Goal: Contribute content: Contribute content

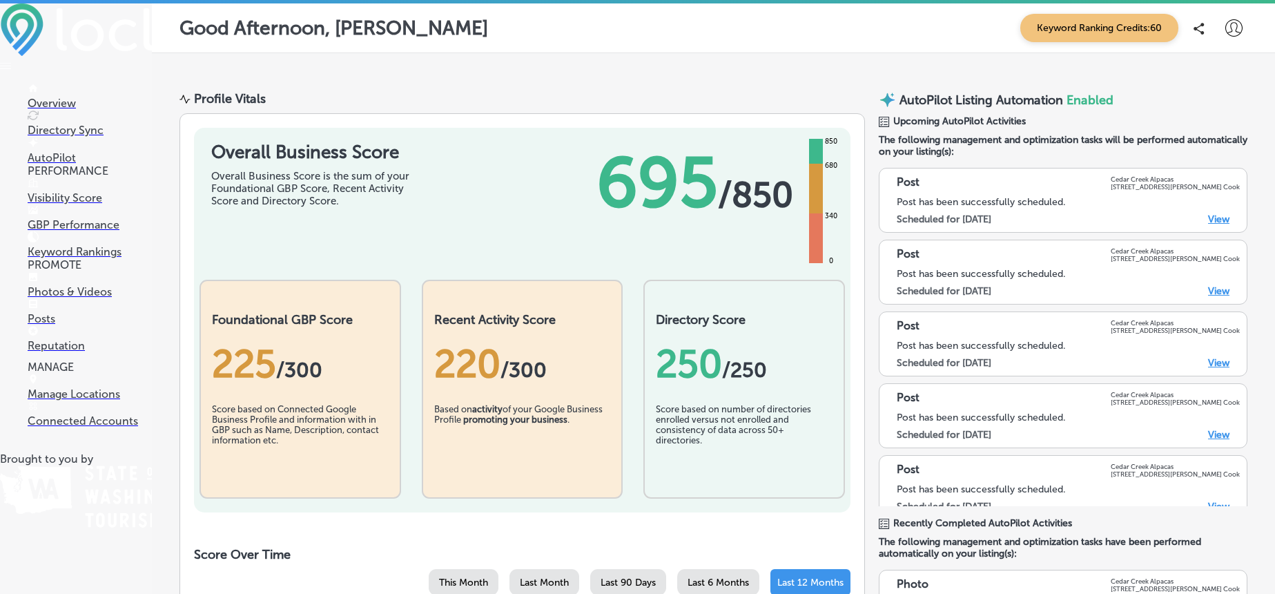
click at [41, 316] on p "Posts" at bounding box center [90, 318] width 124 height 13
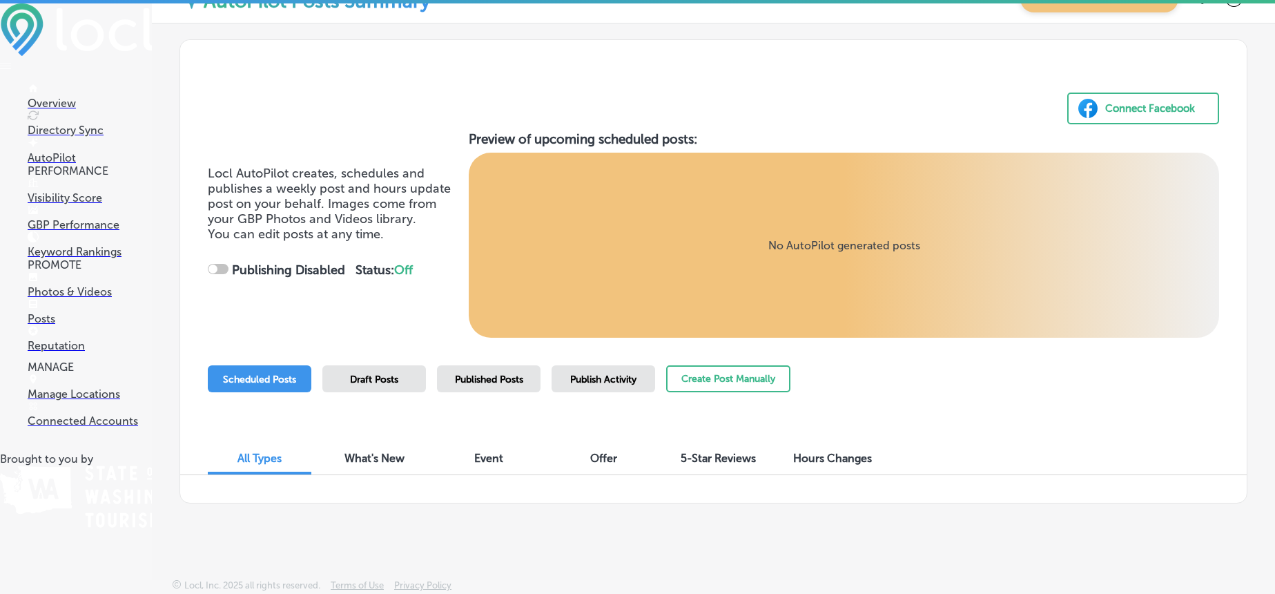
scroll to position [3, 0]
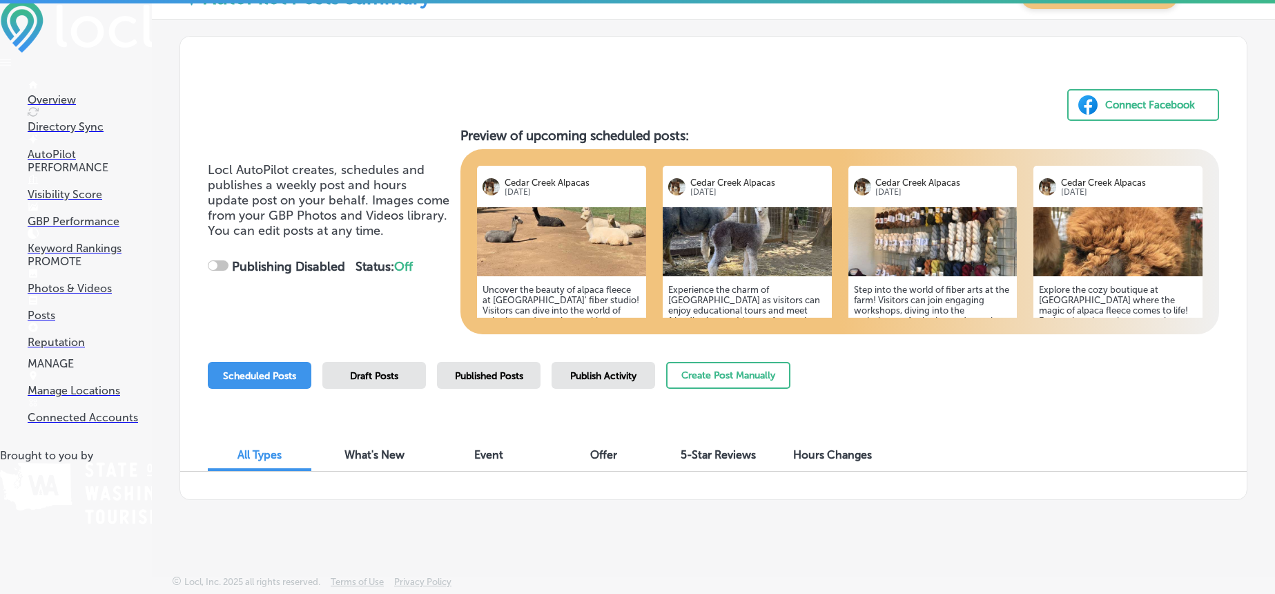
checkbox input "true"
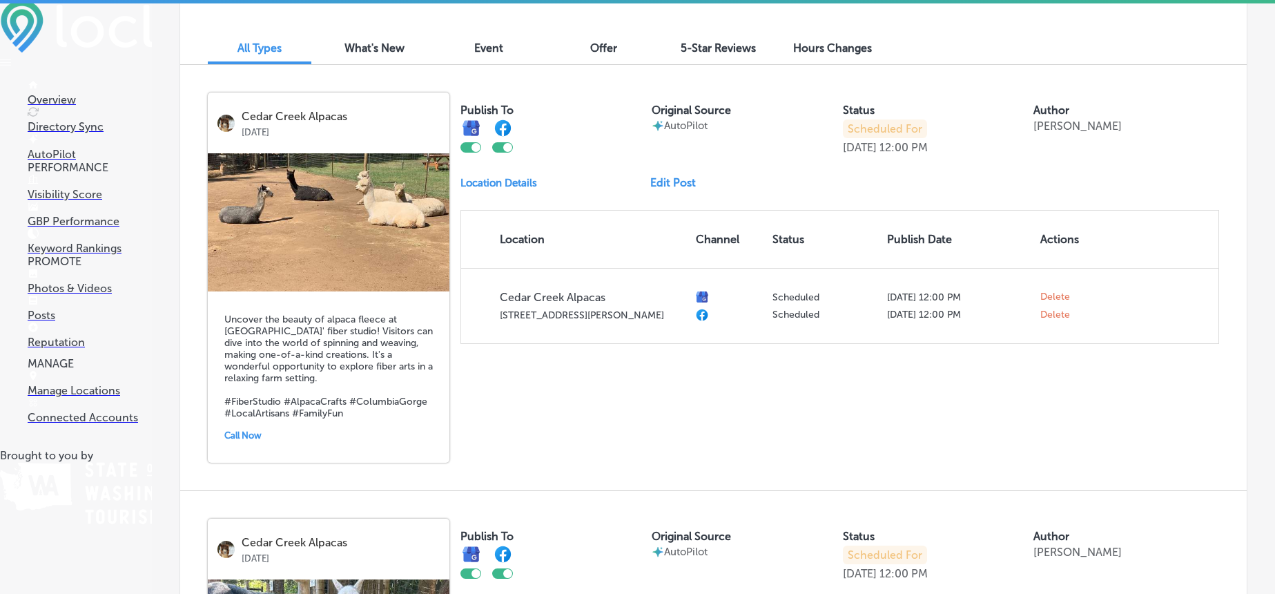
scroll to position [404, 0]
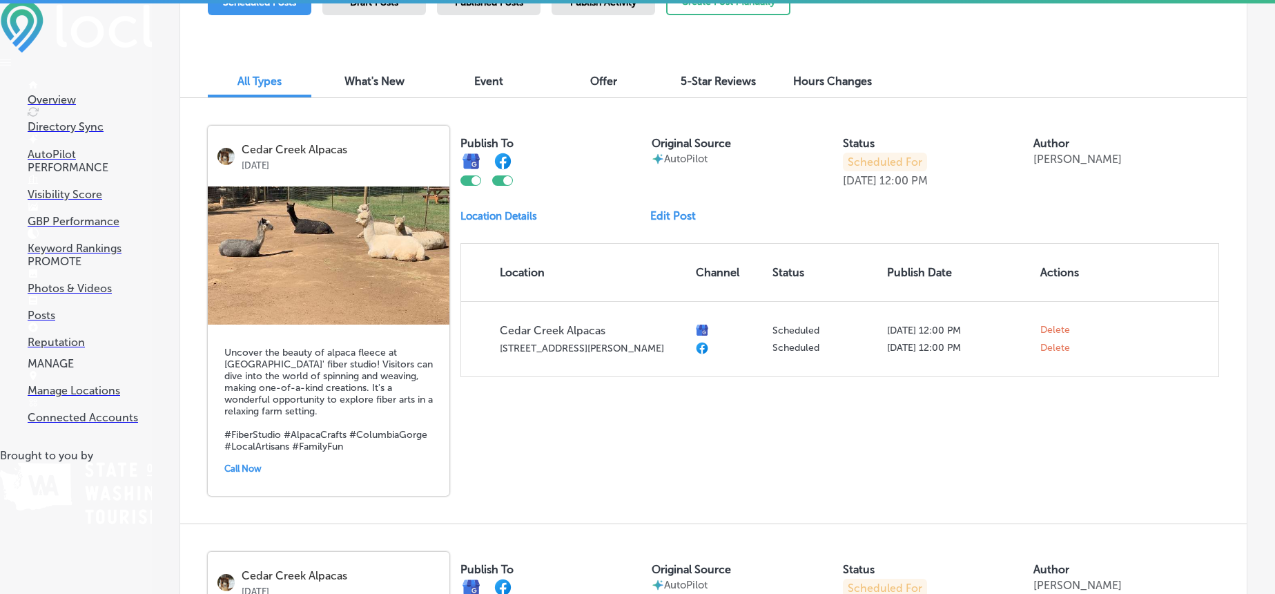
click at [661, 211] on link "Edit Post" at bounding box center [678, 215] width 57 height 13
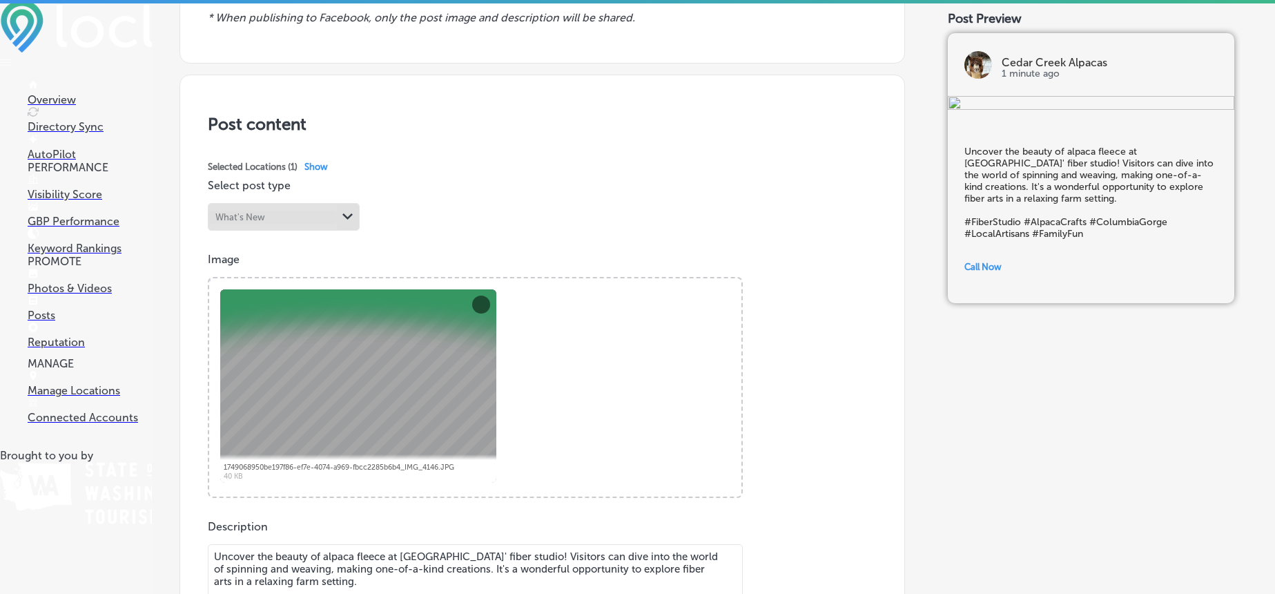
scroll to position [182, 0]
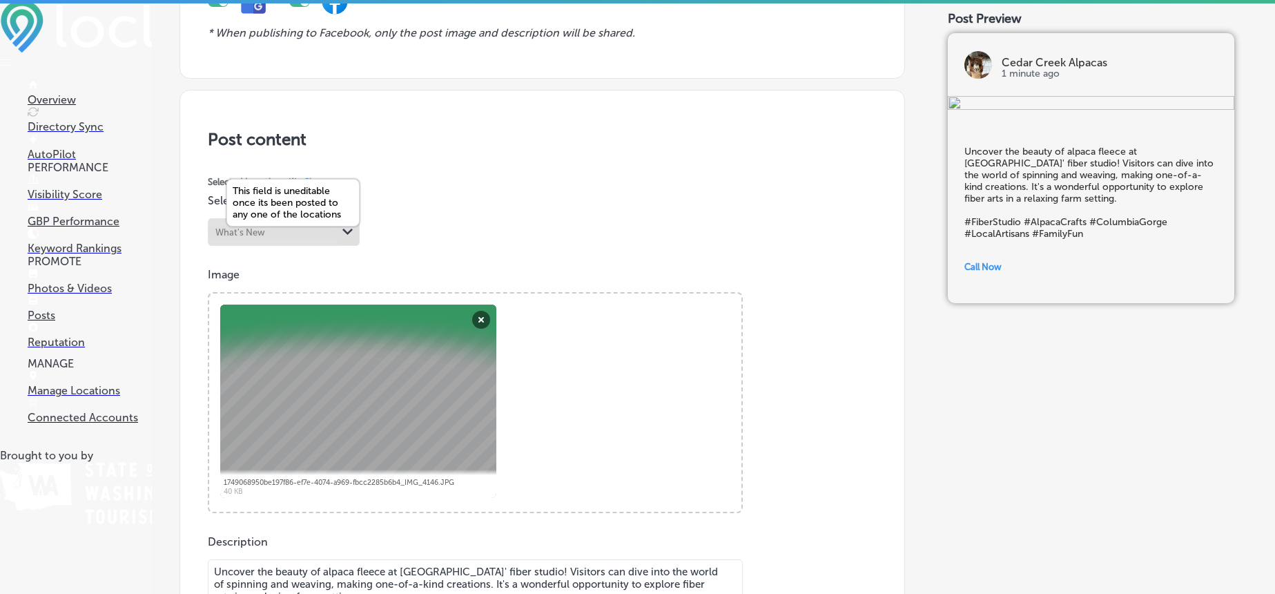
click at [347, 231] on polygon at bounding box center [347, 232] width 10 height 6
click at [485, 320] on button "Remove" at bounding box center [481, 320] width 18 height 18
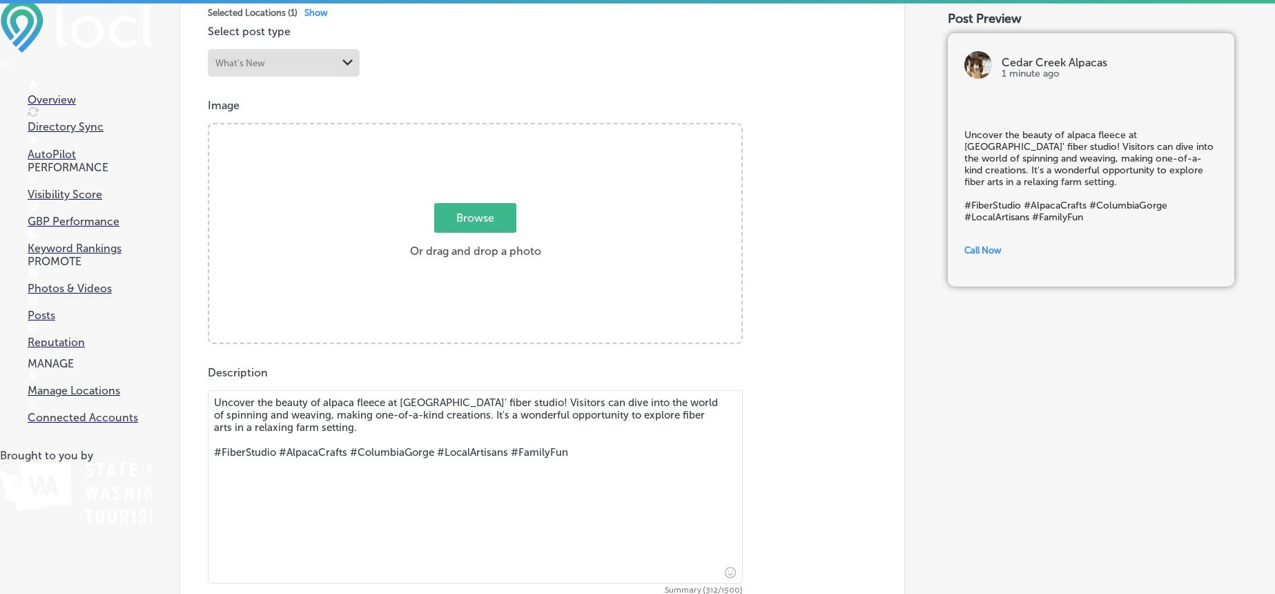
scroll to position [349, 0]
drag, startPoint x: 359, startPoint y: 430, endPoint x: 211, endPoint y: 405, distance: 149.8
click at [211, 405] on textarea "Uncover the beauty of alpaca fleece at [GEOGRAPHIC_DATA]' fiber studio! Visitor…" at bounding box center [475, 488] width 535 height 193
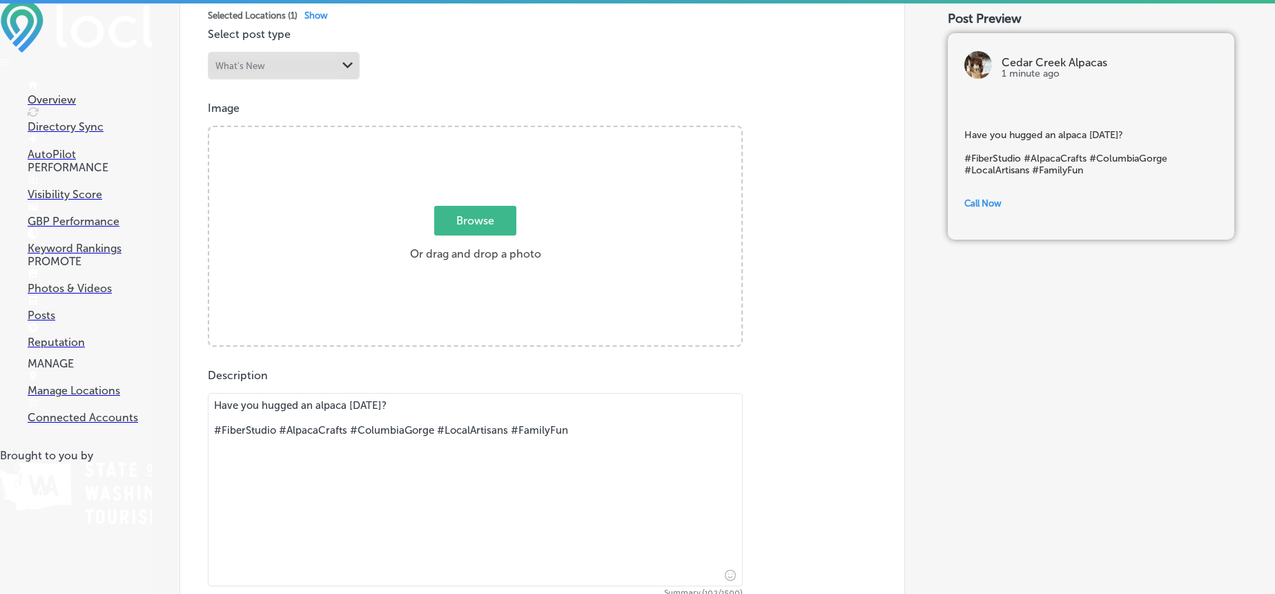
drag, startPoint x: 507, startPoint y: 430, endPoint x: 437, endPoint y: 432, distance: 69.8
click at [437, 432] on textarea "Have you hugged an alpaca [DATE]? #FiberStudio #AlpacaCrafts #ColumbiaGorge #Lo…" at bounding box center [475, 489] width 535 height 193
drag, startPoint x: 346, startPoint y: 431, endPoint x: 278, endPoint y: 430, distance: 68.4
click at [278, 430] on textarea "Have you hugged an alpaca [DATE]? #FiberStudio #AlpacaCrafts #ColumbiaGorge #Fa…" at bounding box center [475, 489] width 535 height 193
drag, startPoint x: 279, startPoint y: 429, endPoint x: 212, endPoint y: 431, distance: 67.0
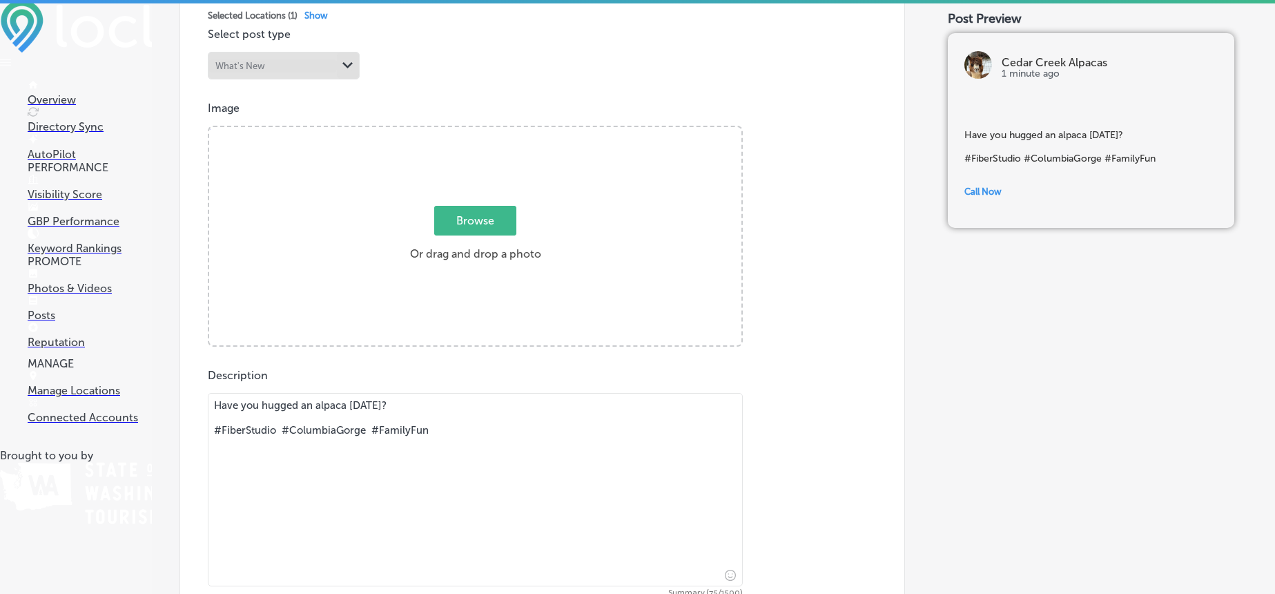
click at [212, 431] on textarea "Have you hugged an alpaca [DATE]? #FiberStudio #ColumbiaGorge #FamilyFun" at bounding box center [475, 489] width 535 height 193
click at [389, 403] on textarea "Have you hugged an alpaca [DATE]? #ColumbiaGorge #FamilyFun" at bounding box center [475, 489] width 535 height 193
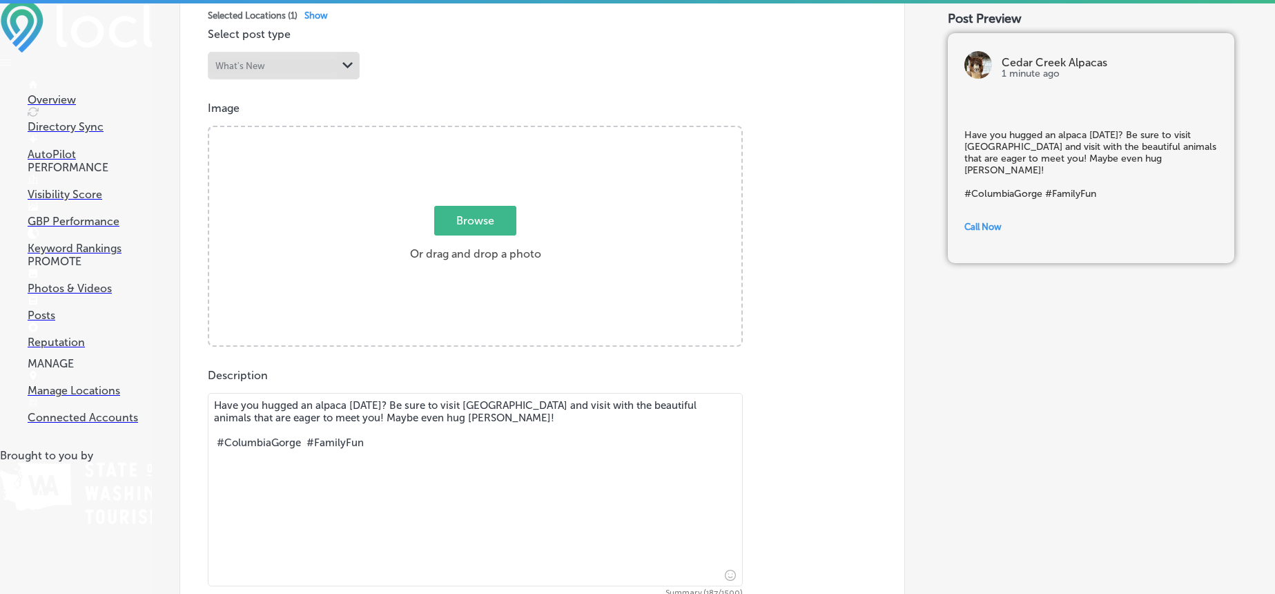
click at [371, 444] on textarea "Have you hugged an alpaca [DATE]? Be sure to visit [GEOGRAPHIC_DATA] and visit …" at bounding box center [475, 489] width 535 height 193
click at [347, 418] on textarea "Have you hugged an alpaca [DATE]? Be sure to visit [GEOGRAPHIC_DATA] and visit …" at bounding box center [475, 489] width 535 height 193
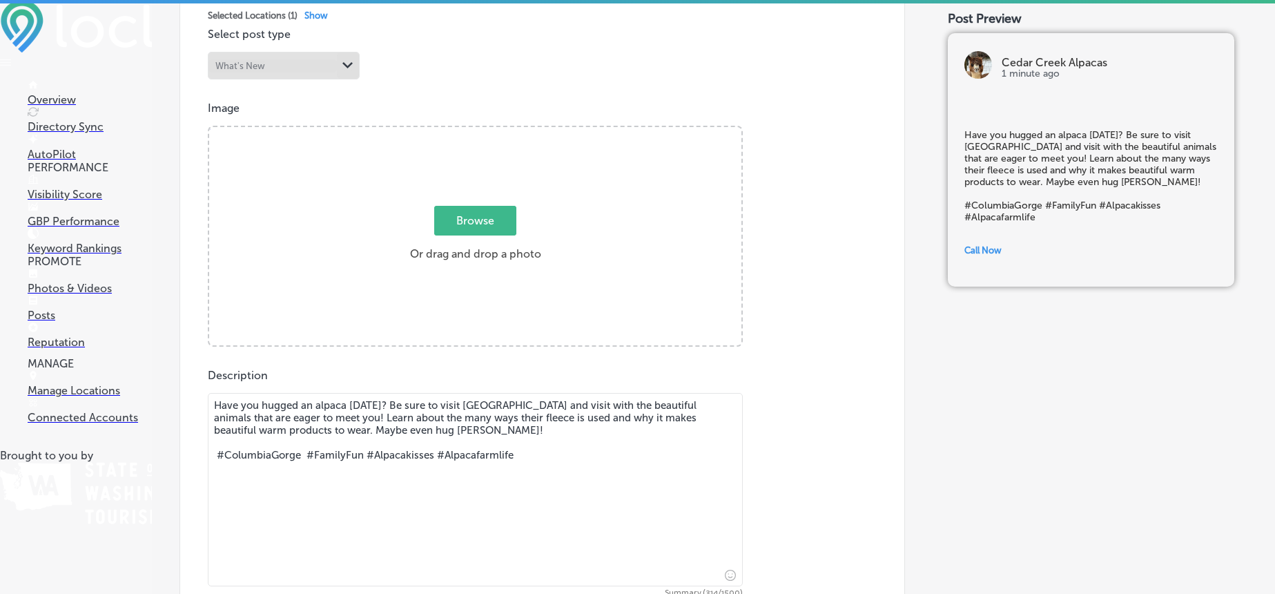
click at [449, 429] on textarea "Have you hugged an alpaca [DATE]? Be sure to visit [GEOGRAPHIC_DATA] and visit …" at bounding box center [475, 489] width 535 height 193
type textarea "Have you hugged an alpaca [DATE]? Be sure to visit [GEOGRAPHIC_DATA] and visit …"
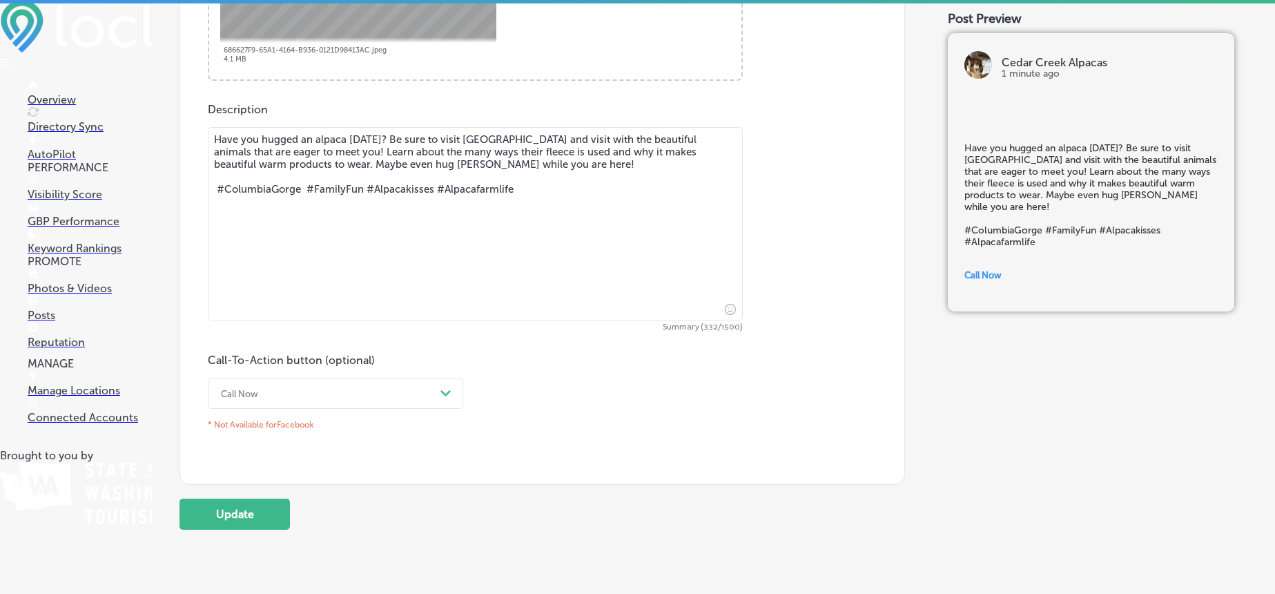
scroll to position [617, 0]
click at [238, 511] on button "Update" at bounding box center [235, 511] width 110 height 31
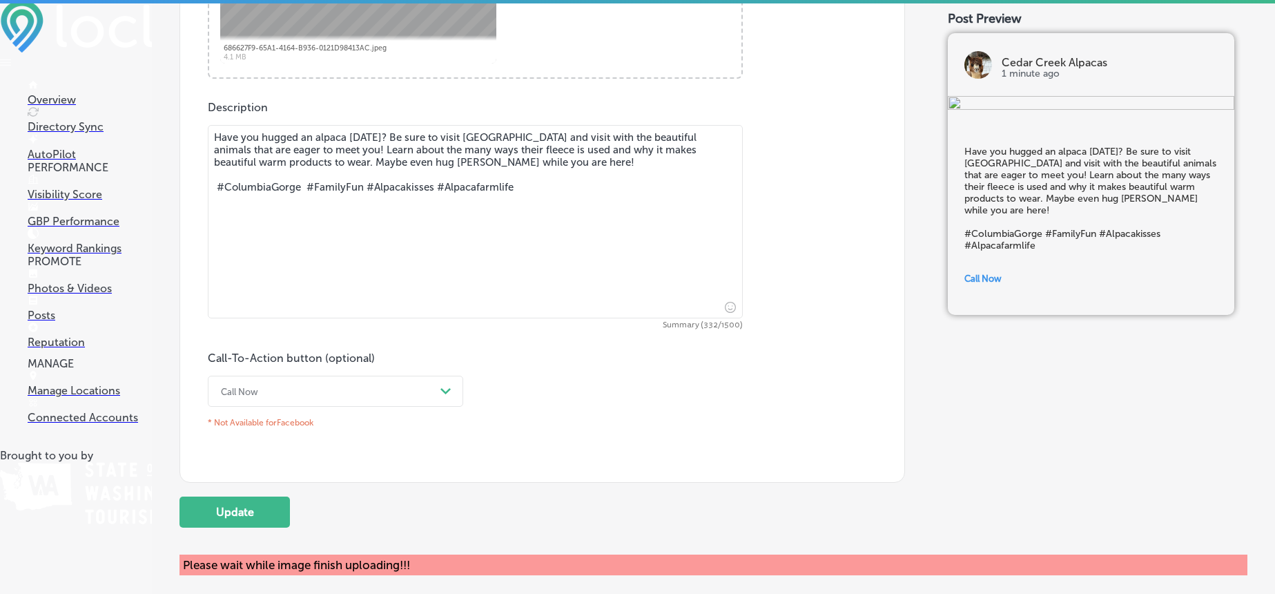
scroll to position [692, 0]
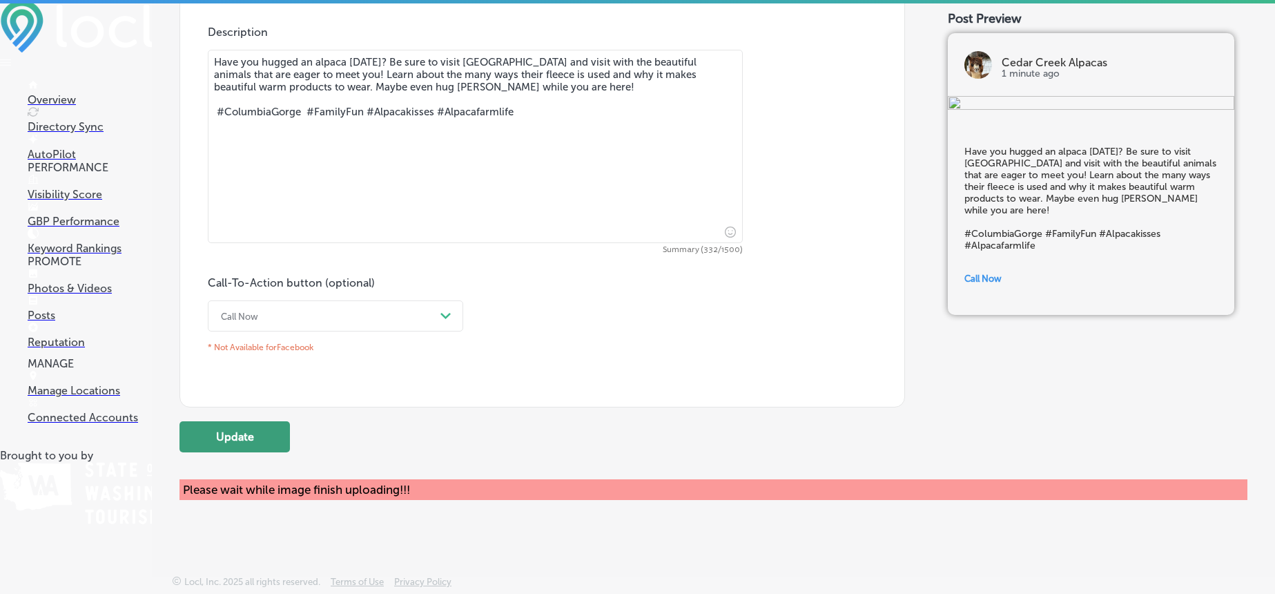
drag, startPoint x: 250, startPoint y: 439, endPoint x: 262, endPoint y: 436, distance: 12.1
click at [250, 439] on button "Update" at bounding box center [235, 436] width 110 height 31
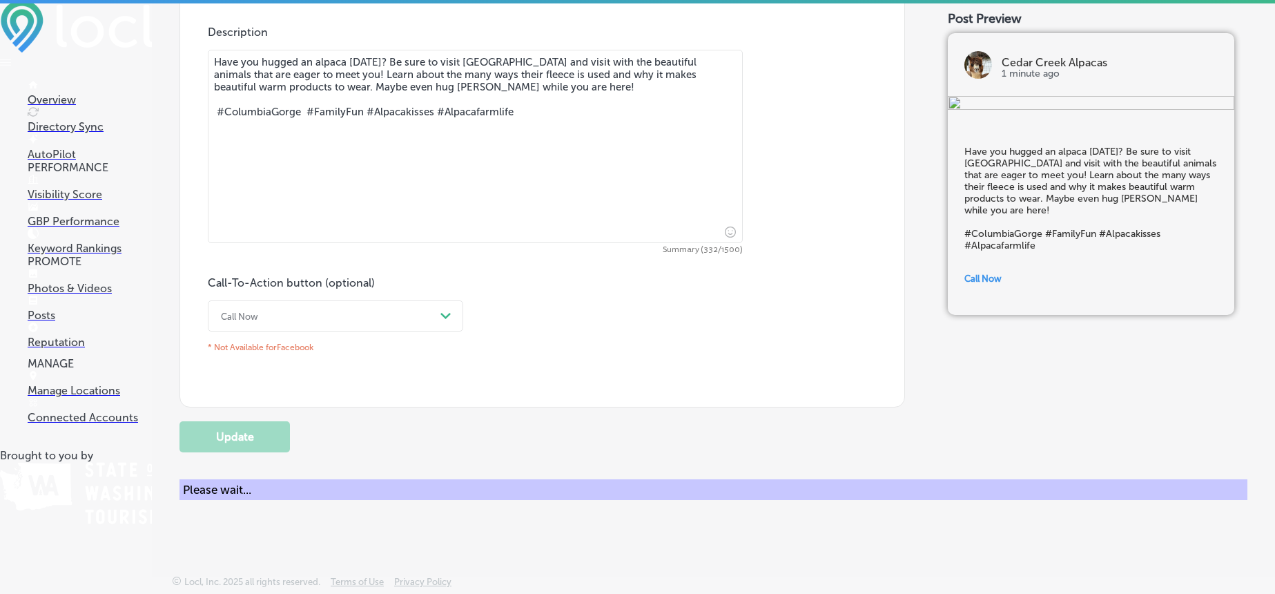
scroll to position [671, 0]
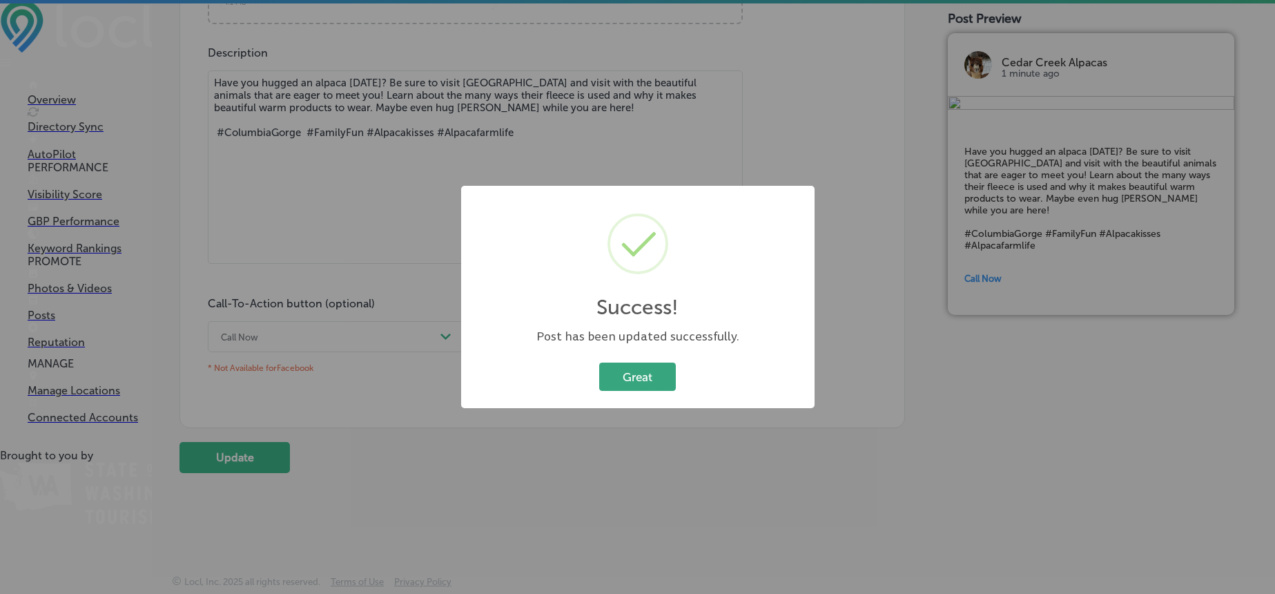
click at [648, 372] on button "Great" at bounding box center [637, 376] width 77 height 28
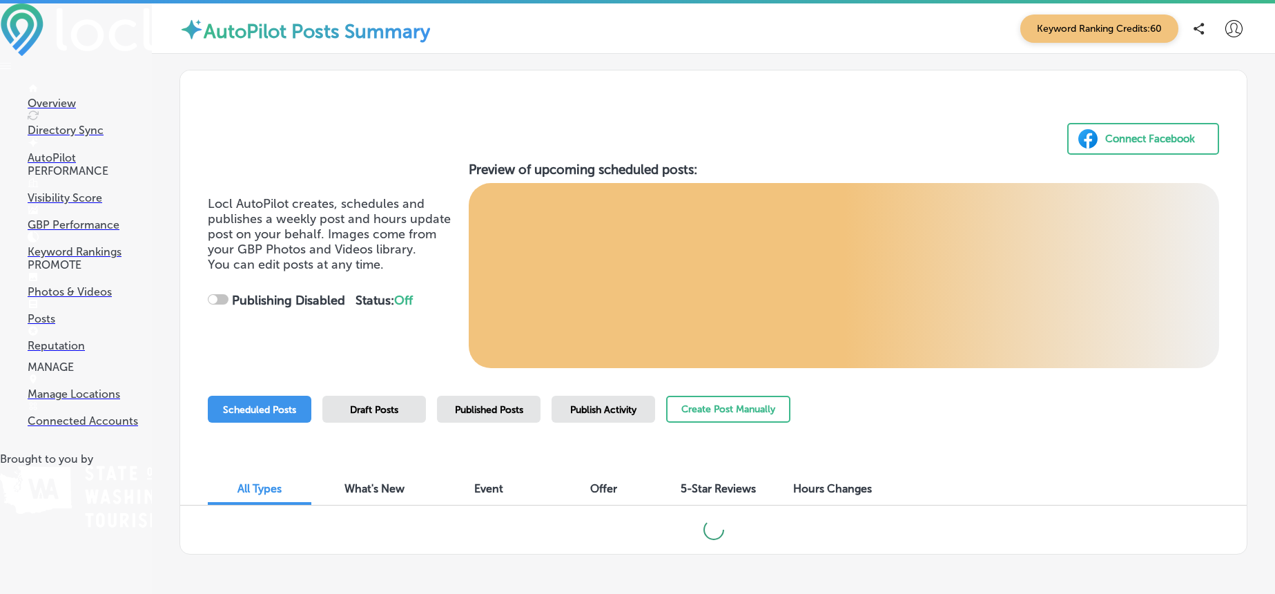
checkbox input "true"
